Goal: Task Accomplishment & Management: Use online tool/utility

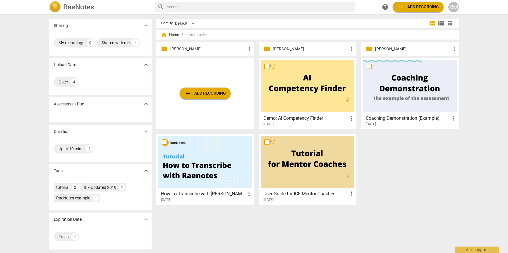
click at [397, 47] on p "Tara B." at bounding box center [413, 49] width 76 height 6
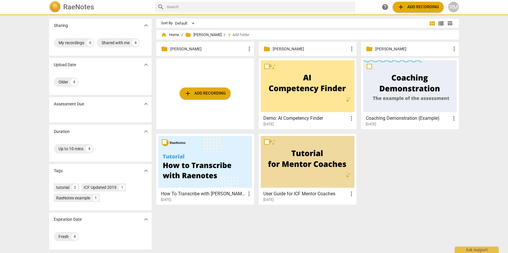
click at [397, 47] on p "Tara B." at bounding box center [413, 49] width 76 height 6
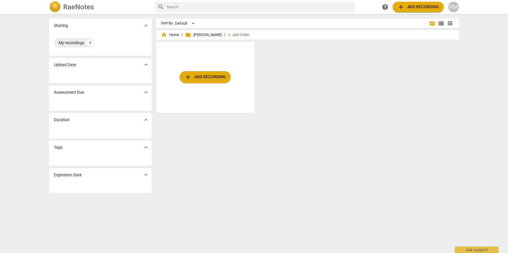
click at [224, 75] on span "add Add recording" at bounding box center [205, 76] width 42 height 7
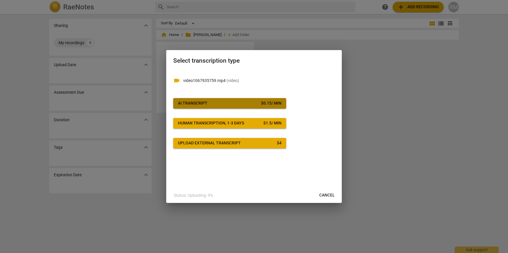
click at [229, 102] on span "AI Transcript $ 0.15 / min" at bounding box center [230, 103] width 104 height 6
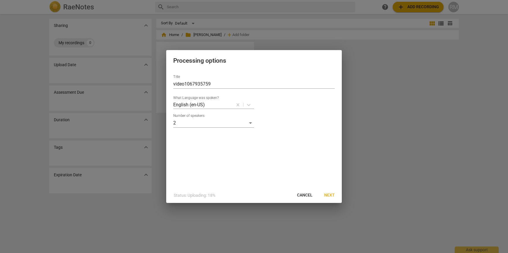
click at [332, 198] on button "Next" at bounding box center [330, 195] width 20 height 11
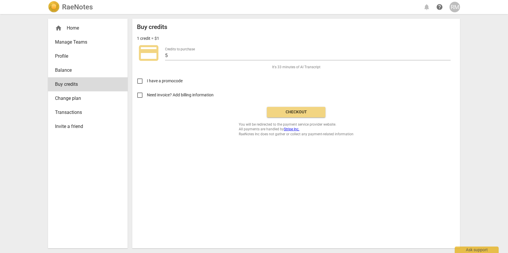
click at [289, 107] on button "Checkout" at bounding box center [296, 112] width 59 height 11
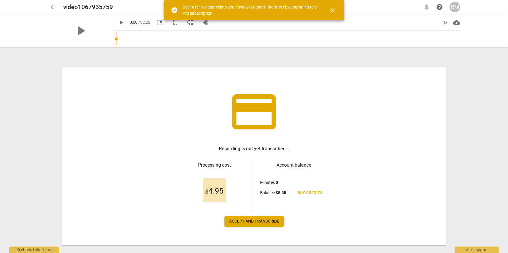
click at [336, 8] on span "close" at bounding box center [332, 10] width 14 height 7
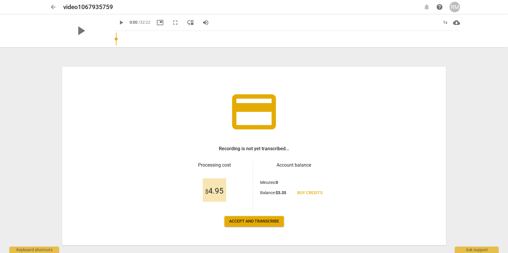
click at [260, 220] on span "Accept and transcribe" at bounding box center [254, 221] width 50 height 6
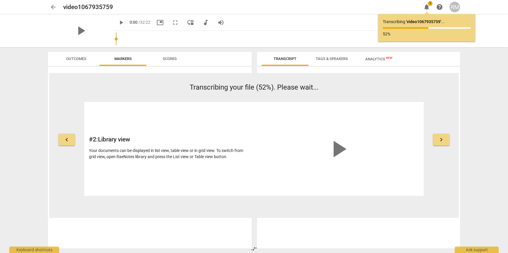
click at [427, 10] on span "notifications" at bounding box center [426, 7] width 7 height 7
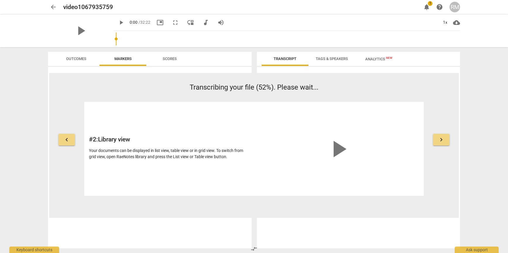
click at [427, 10] on span "notifications" at bounding box center [426, 7] width 7 height 7
